Goal: Information Seeking & Learning: Learn about a topic

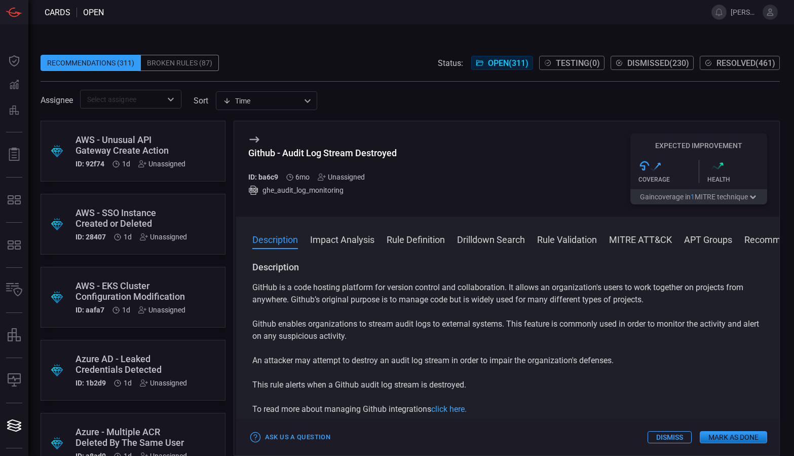
click at [405, 323] on p "Github enables organizations to stream audit logs to external systems. This fea…" at bounding box center [507, 330] width 511 height 24
click at [356, 360] on p "An attacker may attempt to destroy an audit log stream in order to impair the o…" at bounding box center [507, 360] width 511 height 12
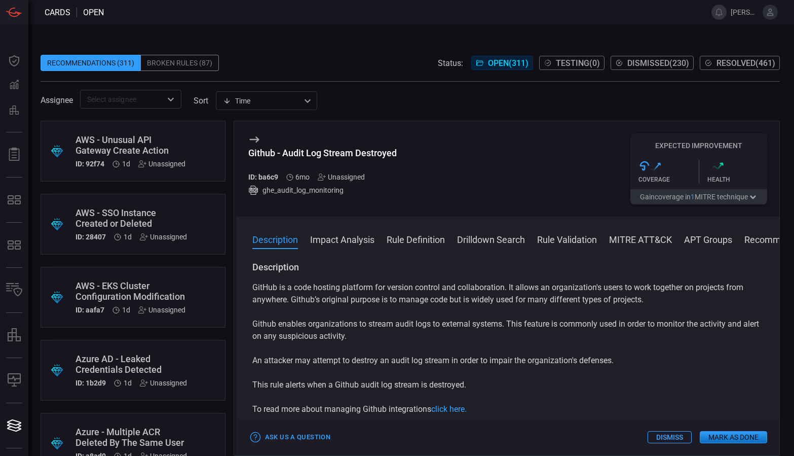
click at [356, 360] on p "An attacker may attempt to destroy an audit log stream in order to impair the o…" at bounding box center [507, 360] width 511 height 12
click at [376, 357] on p "An attacker may attempt to destroy an audit log stream in order to impair the o…" at bounding box center [507, 360] width 511 height 12
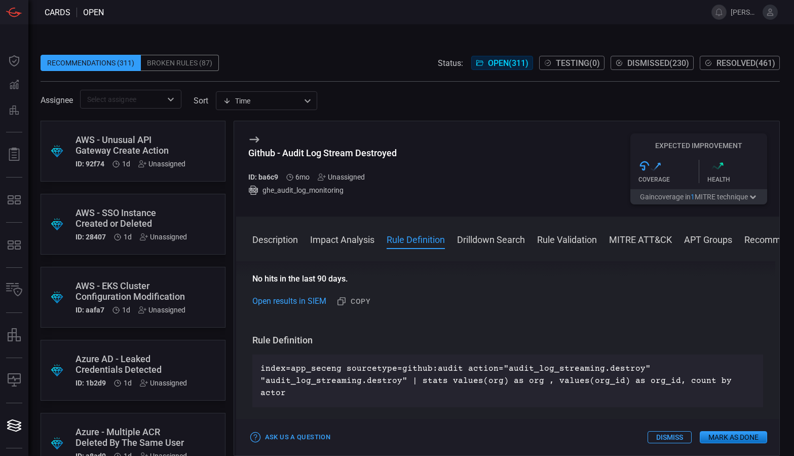
scroll to position [304, 0]
